Goal: Task Accomplishment & Management: Manage account settings

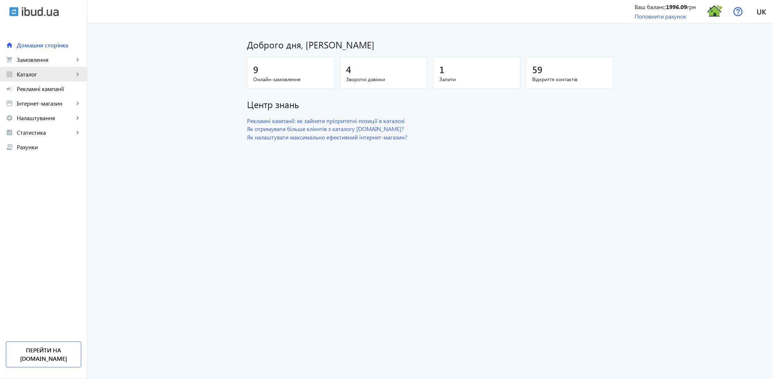
click at [50, 72] on span "Каталог" at bounding box center [45, 74] width 57 height 7
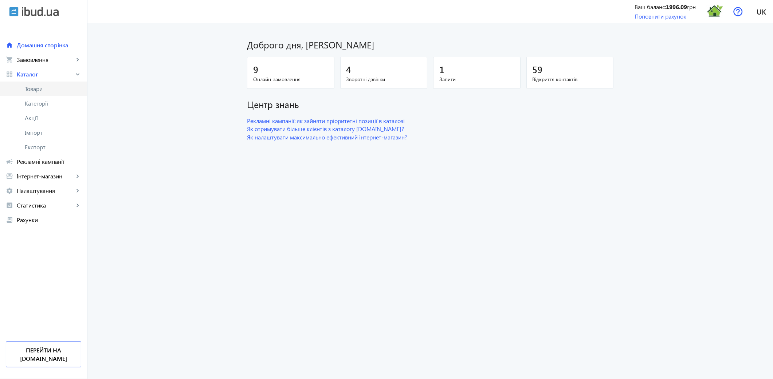
click at [43, 90] on span "Товари" at bounding box center [53, 88] width 56 height 7
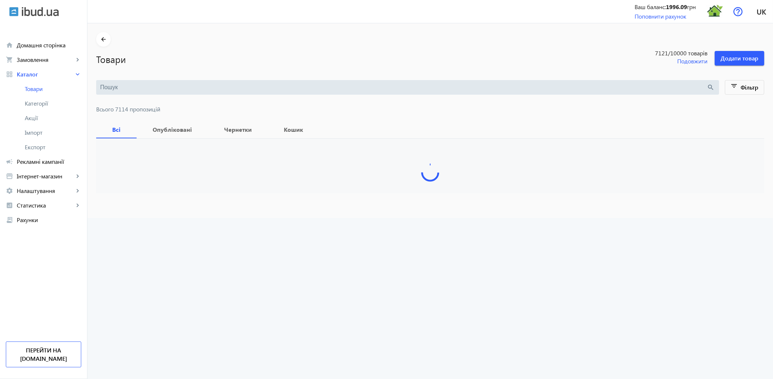
click at [118, 84] on input "search" at bounding box center [403, 87] width 607 height 8
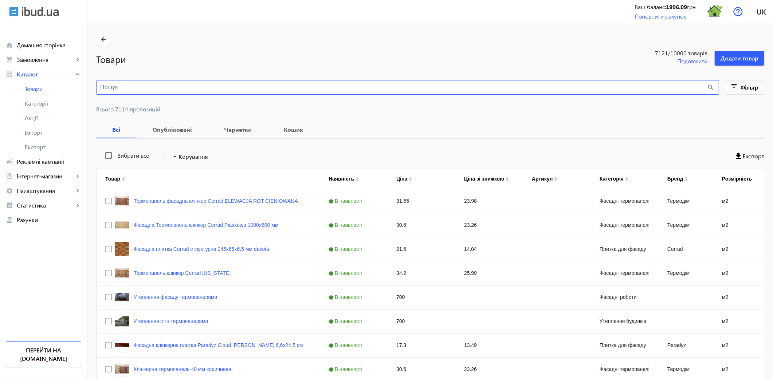
paste input "emberwood"
type input "emberwood"
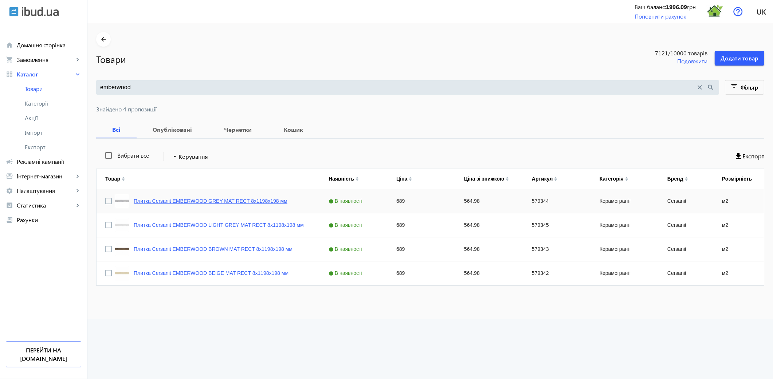
click at [233, 201] on link "Плитка Cersanit EMBERWOOD GREY MAT RECT 8х1198х198 мм" at bounding box center [211, 201] width 154 height 6
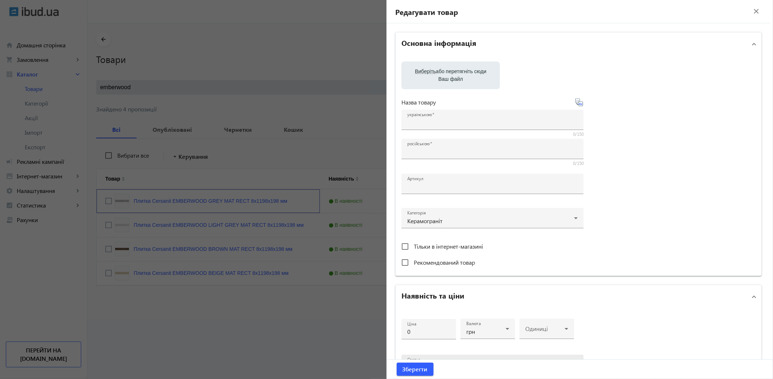
type input "Плитка Cersanit EMBERWOOD GREY MAT RECT 8х1198х198 мм"
type input "579344"
type input "689"
type input "1"
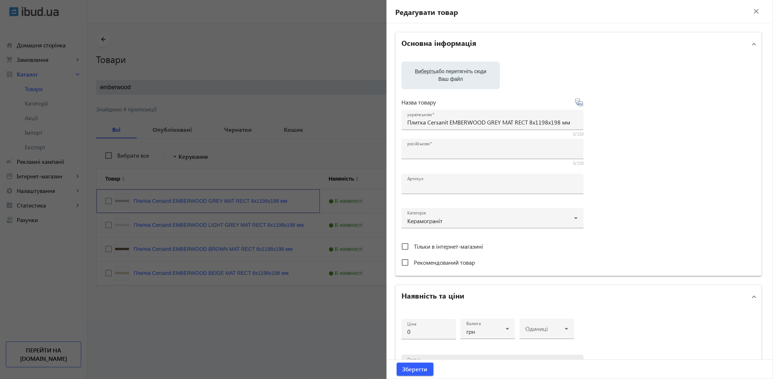
type input "Плитка Cersanit EMBERWOOD GREY MAT RECT 8х1198х198 мм"
type textarea "Плитка Cersanit EMBERWOOD GREY MAT RECT 8х1198х198 мм купити в компанії Термодо…"
type textarea "Плитка Cersanit EMBERWOOD GREY MAT RECT 8х1198х198 мм купить в компании Термодо…"
type input "плитка, плитка для дому, керамограніт, керамогранітна плитка, плитка для підлог…"
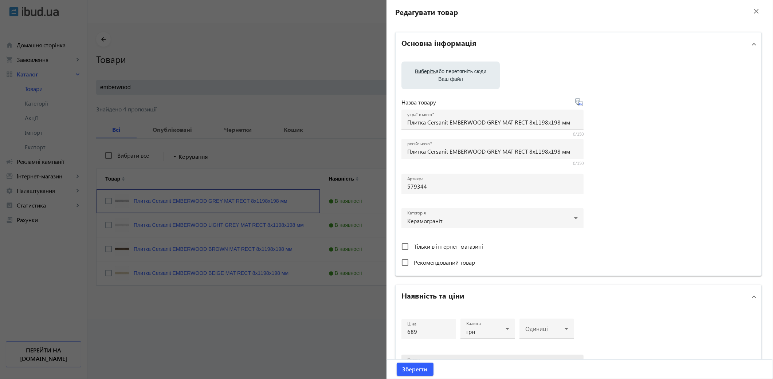
type input "плитка, плитка для дома, керамогранит, керамогранитная плитка, напольная плитка…"
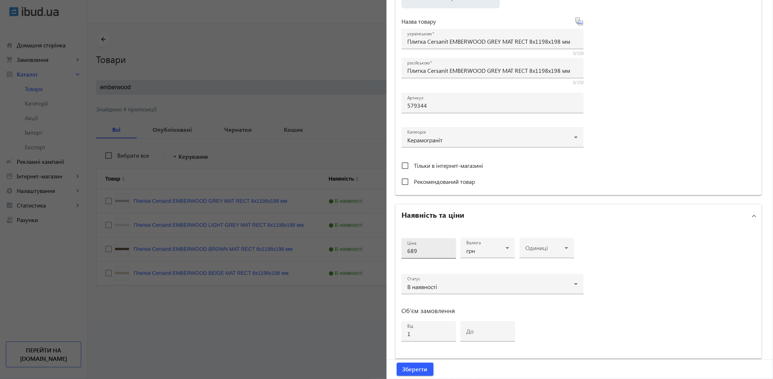
click at [427, 250] on input "689" at bounding box center [428, 251] width 43 height 8
type input "6"
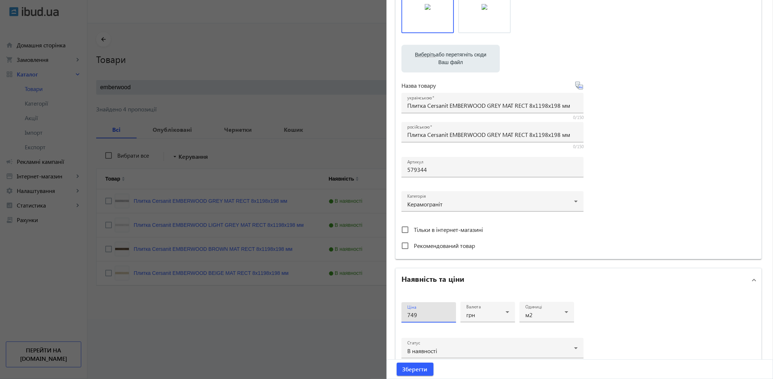
scroll to position [145, 0]
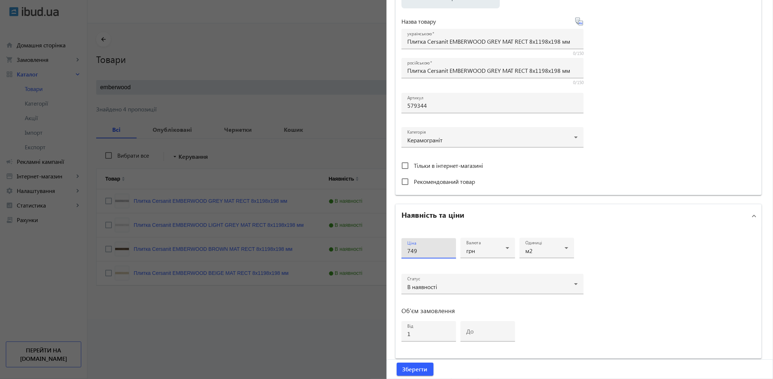
type input "749"
click at [397, 341] on button "Зберегти" at bounding box center [415, 369] width 37 height 13
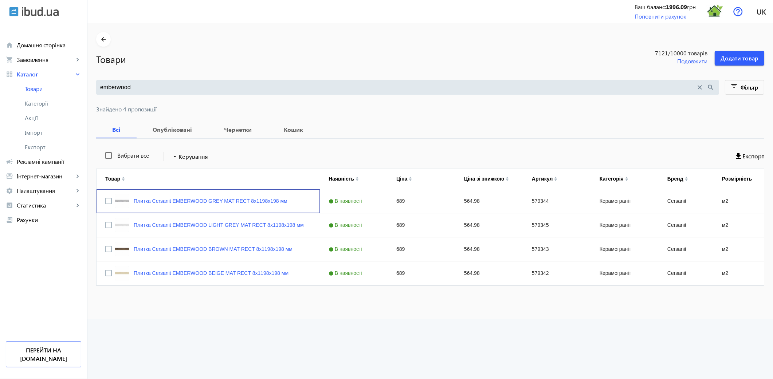
scroll to position [0, 0]
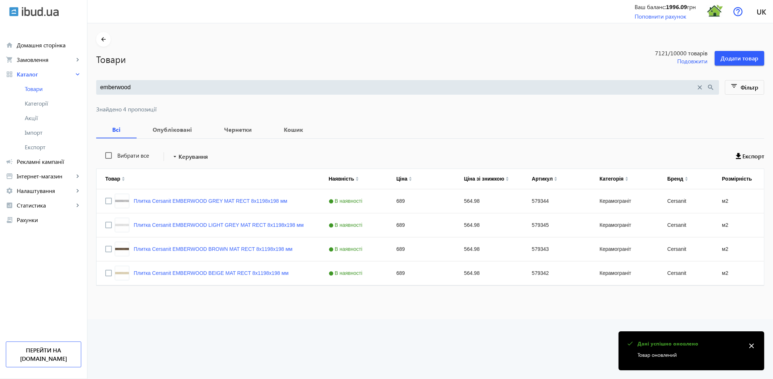
click at [276, 224] on link "Плитка Cersanit EMBERWOOD LIGHT GREY MAT RECT 8х1198х198 мм" at bounding box center [219, 225] width 170 height 6
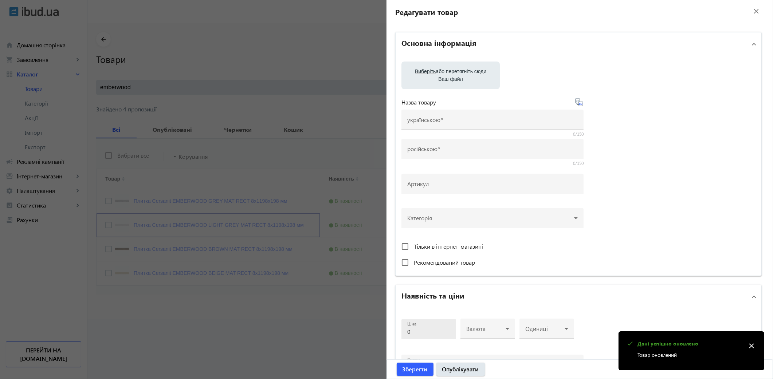
type input "Плитка Cersanit EMBERWOOD LIGHT GREY MAT RECT 8х1198х198 мм"
type input "579345"
type input "689"
type input "1"
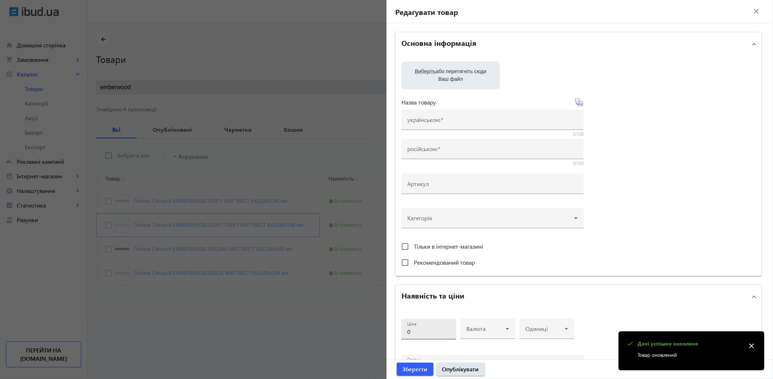
type input "Плитка Cersanit EMBERWOOD LIGHT GREY MAT RECT 8х1198х198 мм"
type textarea "Плитка Cersanit EMBERWOOD LIGHT GREY MAT RECT 8х1198х198 мм купити в компанії Т…"
type textarea "Плитка Cersanit EMBERWOOD LIGHT GREY MAT RECT 8х1198х198 мм купить в компании Т…"
type input "плитка, плитка для дому, керамограніт, керамогранітна плитка, плитка для підлог…"
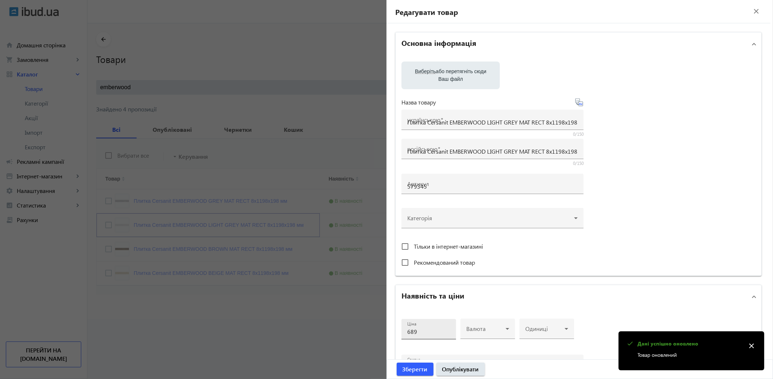
type input "плитка, плитка для дома, керамогранит, керамогранитная плитка, напольная плитка…"
click at [423, 331] on input "689" at bounding box center [428, 332] width 43 height 8
type input "6"
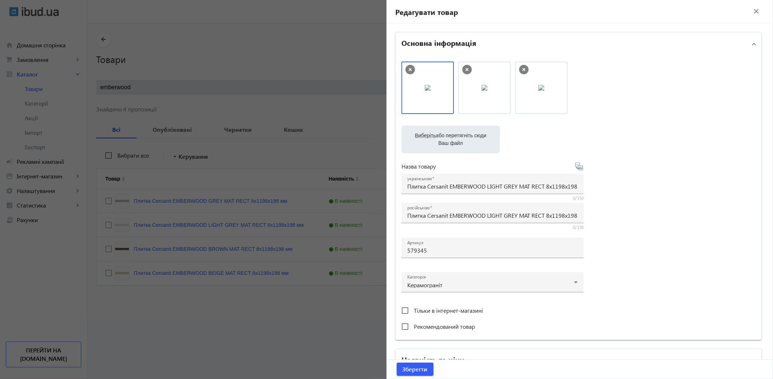
type input "749"
click at [397, 341] on button "Зберегти" at bounding box center [415, 369] width 37 height 13
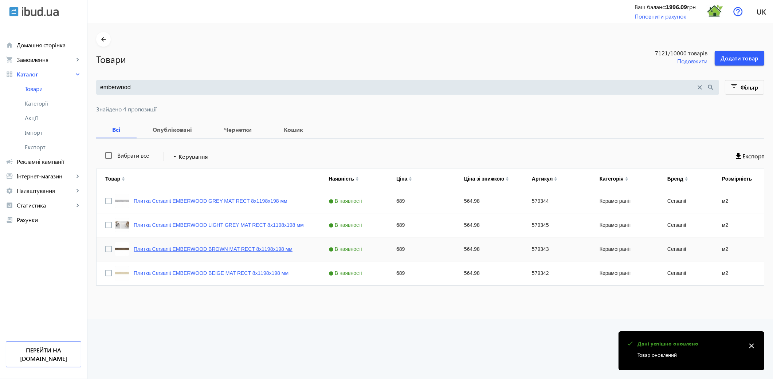
click at [214, 247] on link "Плитка Cersanit EMBERWOOD BROWN MAT RECT 8х1198х198 мм" at bounding box center [213, 249] width 159 height 6
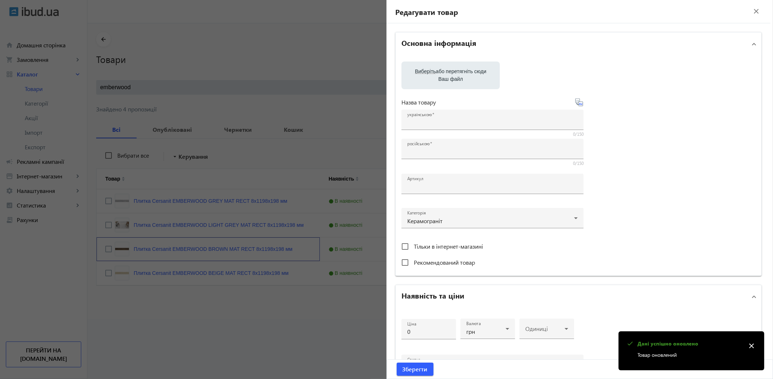
type input "Плитка Cersanit EMBERWOOD BROWN MAT RECT 8х1198х198 мм"
type input "579343"
type input "689"
type input "1"
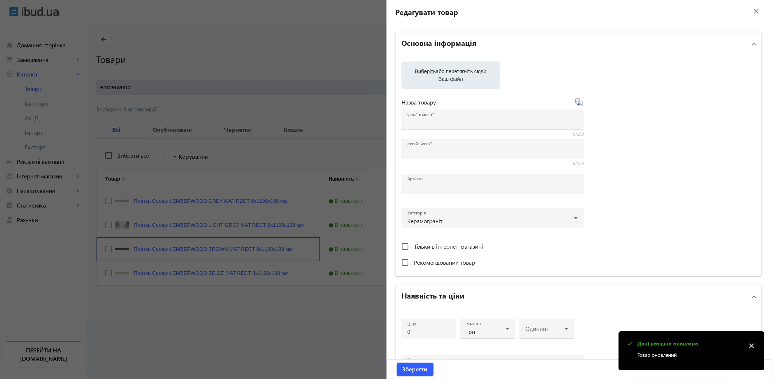
type input "Плитка Cersanit EMBERWOOD BROWN MAT RECT 8х1198х198 мм"
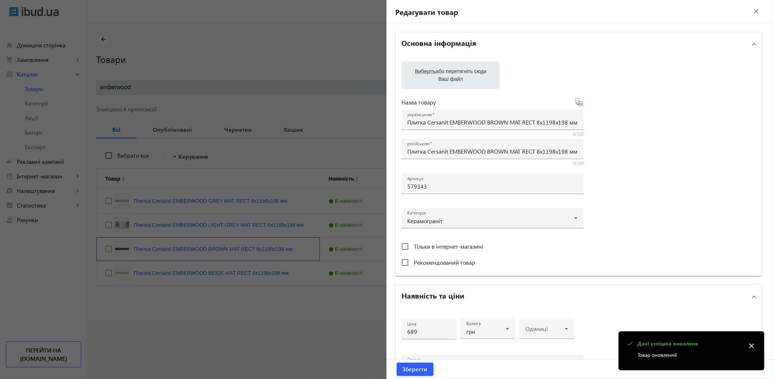
type textarea "Плитка Cersanit EMBERWOOD BROWN MAT RECT 8х1198х198 мм купити в компанії Термод…"
type textarea "Плитка Cersanit EMBERWOOD BROWN MAT RECT 8х1198х198 мм купить в компании Термод…"
type input "плитка, плитка для дому, керамограніт, керамогранітна плитка, плитка для підлог…"
type input "плитка, плитка для дома, керамогранит, керамогранитная плитка, напольная плитка…"
click at [421, 328] on input "689" at bounding box center [428, 332] width 43 height 8
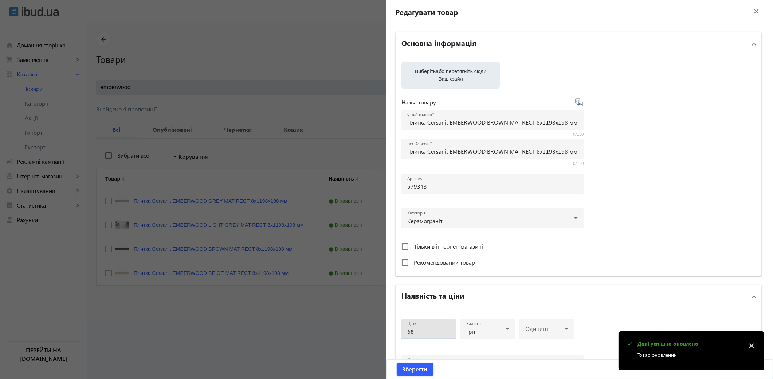
type input "6"
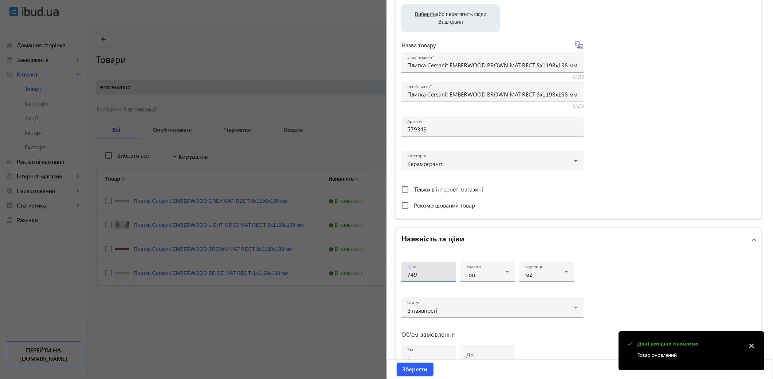
scroll to position [185, 0]
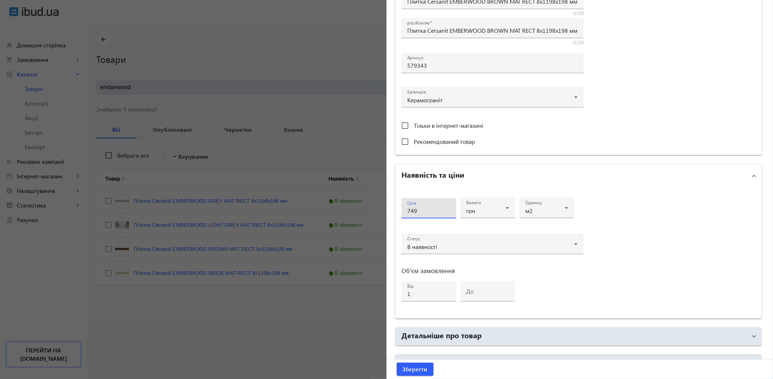
type input "749"
click at [397, 341] on button "Зберегти" at bounding box center [415, 369] width 37 height 13
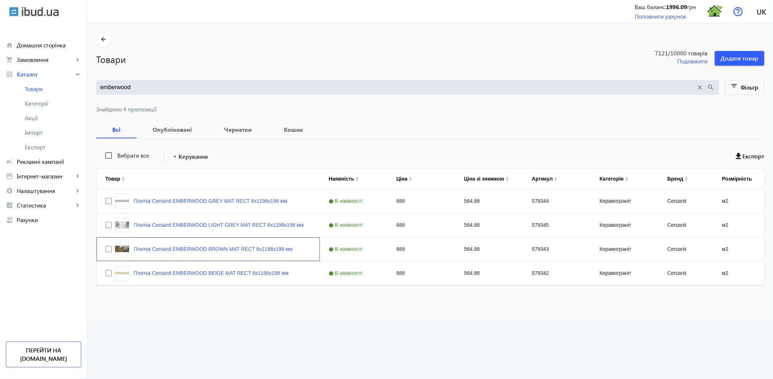
scroll to position [0, 0]
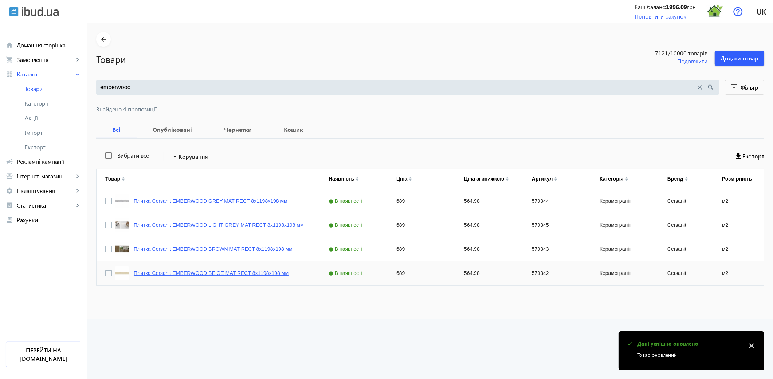
click at [235, 274] on link "Плитка Cersanit EMBERWOOD BEIGE MAT RECT 8х1198х198 мм" at bounding box center [211, 273] width 155 height 6
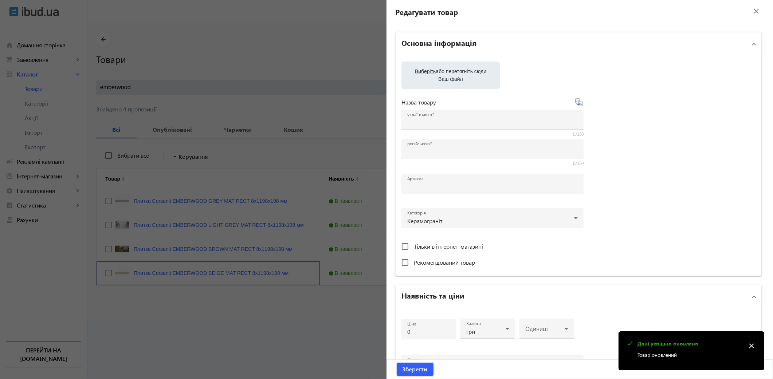
type input "Плитка Cersanit EMBERWOOD BEIGE MAT RECT 8х1198х198 мм"
type input "579342"
type input "689"
type input "1"
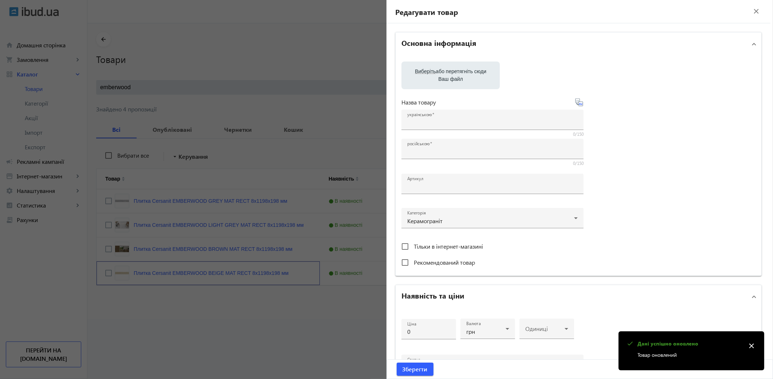
type input "Плитка Cersanit EMBERWOOD BEIGE MAT RECT 8х1198х198 мм"
type textarea "Плитка Cersanit EMBERWOOD BEIGE MAT RECT 8х1198х198 мм купити в компанії Термод…"
type textarea "Плитка Cersanit EMBERWOOD BEIGE MAT RECT 8х1198х198 мм купить в компании Термод…"
type input "плитка, плитка для дому, керамограніт, керамогранітна плитка, плитка для підлог…"
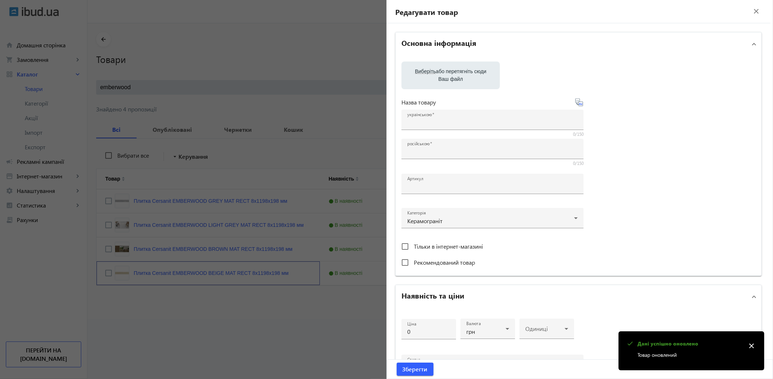
type input "плитка, плитка для дома, керамогранит, керамогранитная плитка, напольная плитка…"
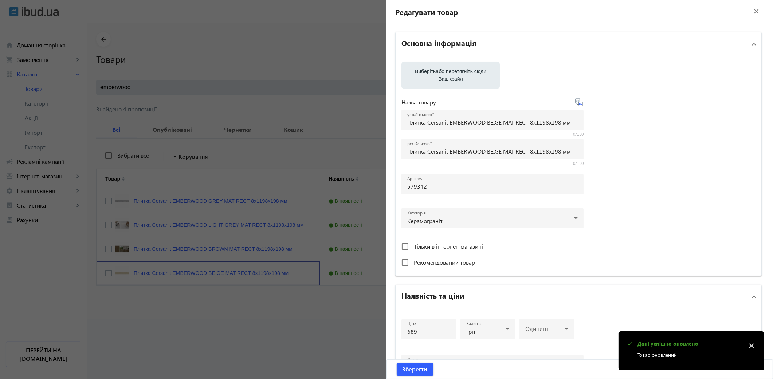
scroll to position [39, 0]
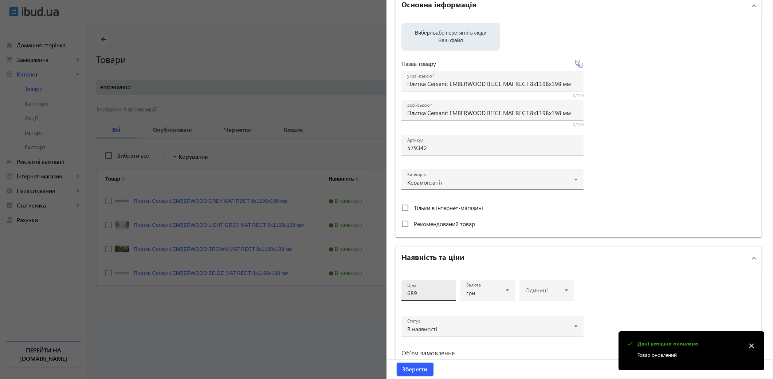
click at [423, 290] on input "689" at bounding box center [428, 293] width 43 height 8
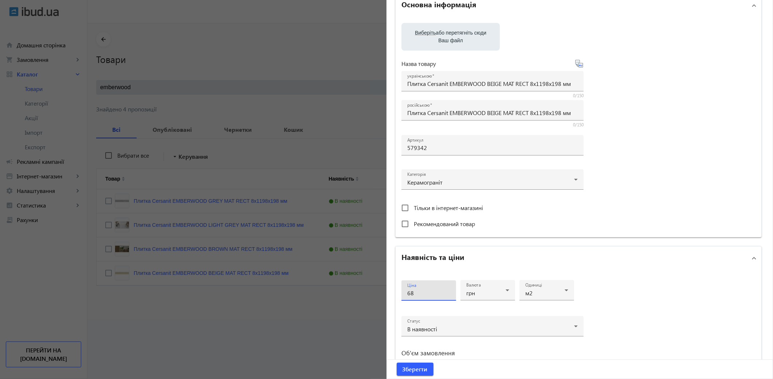
type input "6"
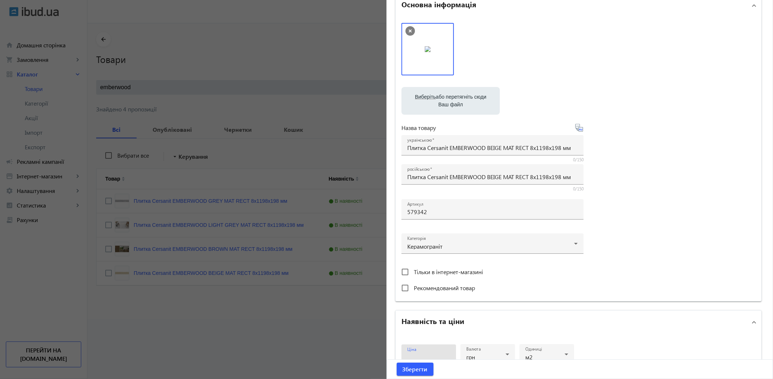
scroll to position [40, 0]
type input "749"
click at [397, 341] on button "Зберегти" at bounding box center [415, 369] width 37 height 13
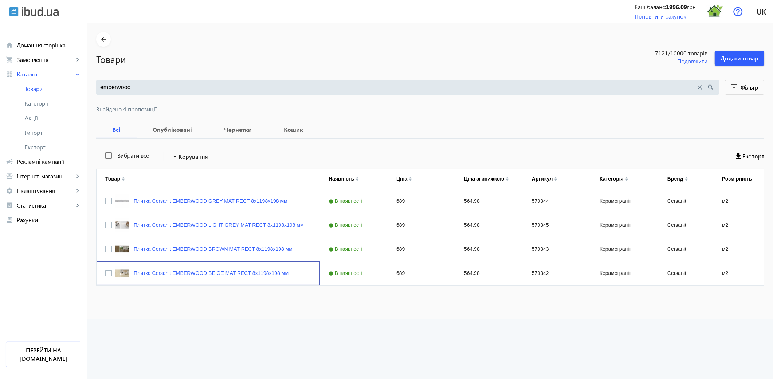
scroll to position [0, 0]
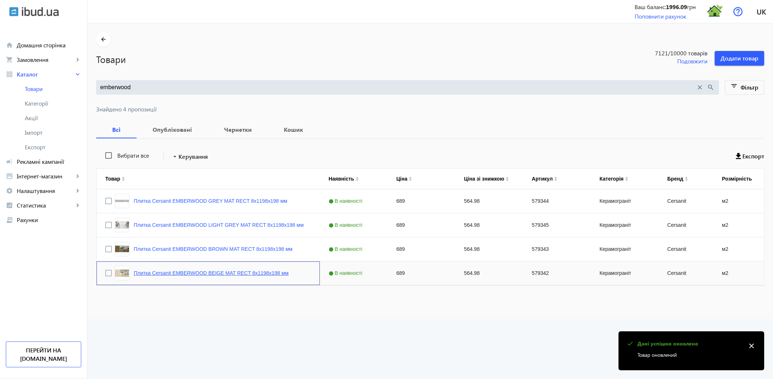
click at [258, 276] on link "Плитка Cersanit EMBERWOOD BEIGE MAT RECT 8х1198х198 мм" at bounding box center [211, 273] width 155 height 6
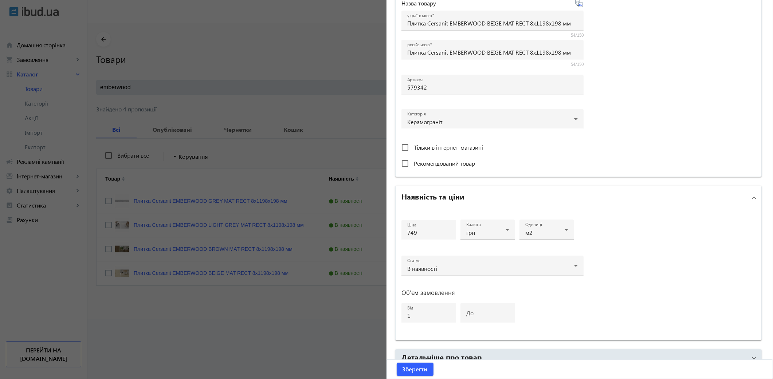
scroll to position [511, 0]
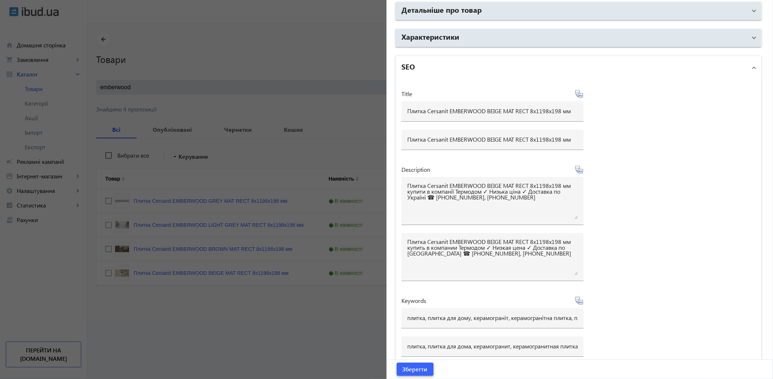
click at [409, 341] on span "Зберегти" at bounding box center [415, 369] width 25 height 8
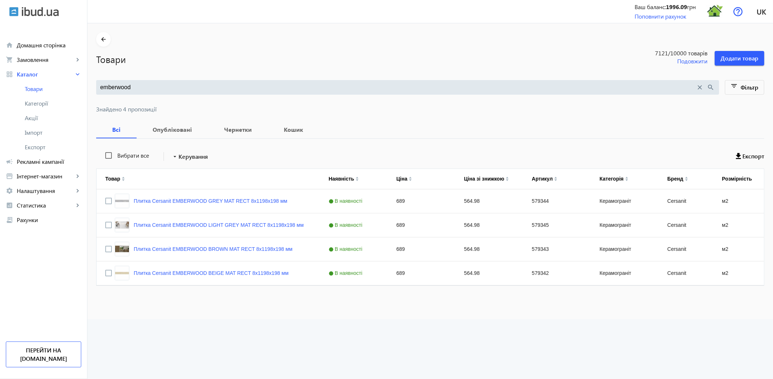
scroll to position [0, 0]
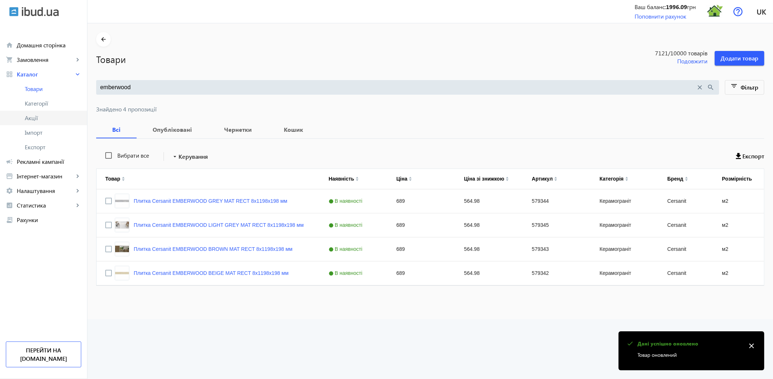
click at [42, 118] on span "Акції" at bounding box center [53, 117] width 56 height 7
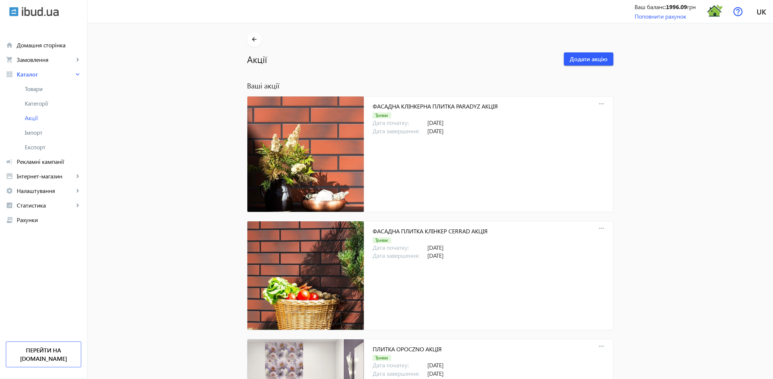
scroll to position [1456, 0]
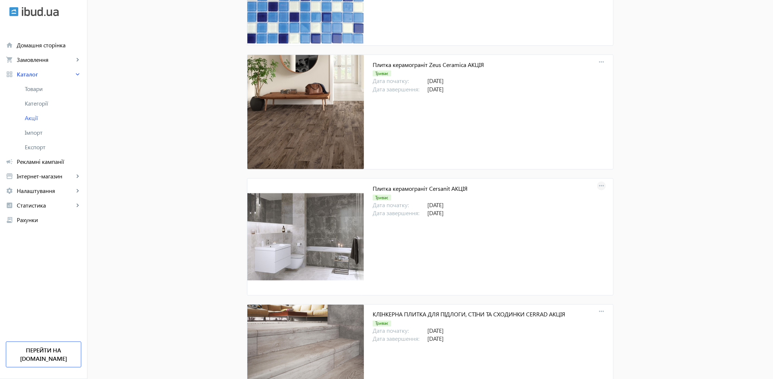
click at [598, 185] on mat-icon "more_horiz" at bounding box center [601, 186] width 10 height 10
click at [638, 239] on span "Зняти з публікації" at bounding box center [648, 238] width 61 height 6
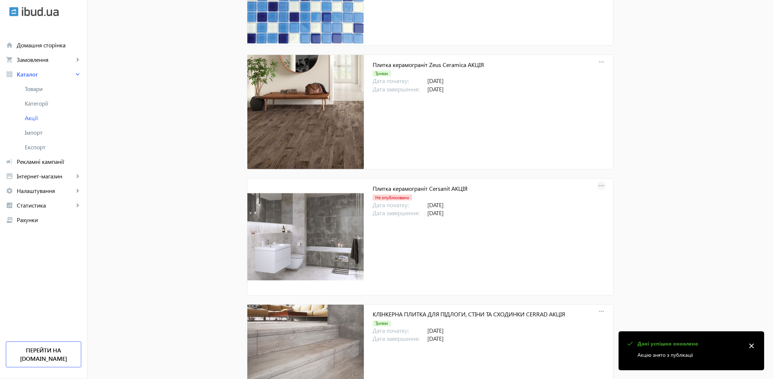
click at [599, 188] on mat-icon "more_horiz" at bounding box center [601, 186] width 10 height 10
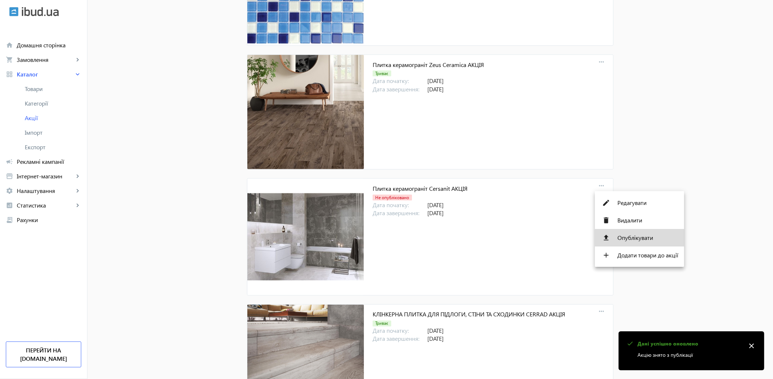
click at [632, 237] on span "Опублікувати" at bounding box center [648, 238] width 61 height 6
